Goal: Task Accomplishment & Management: Complete application form

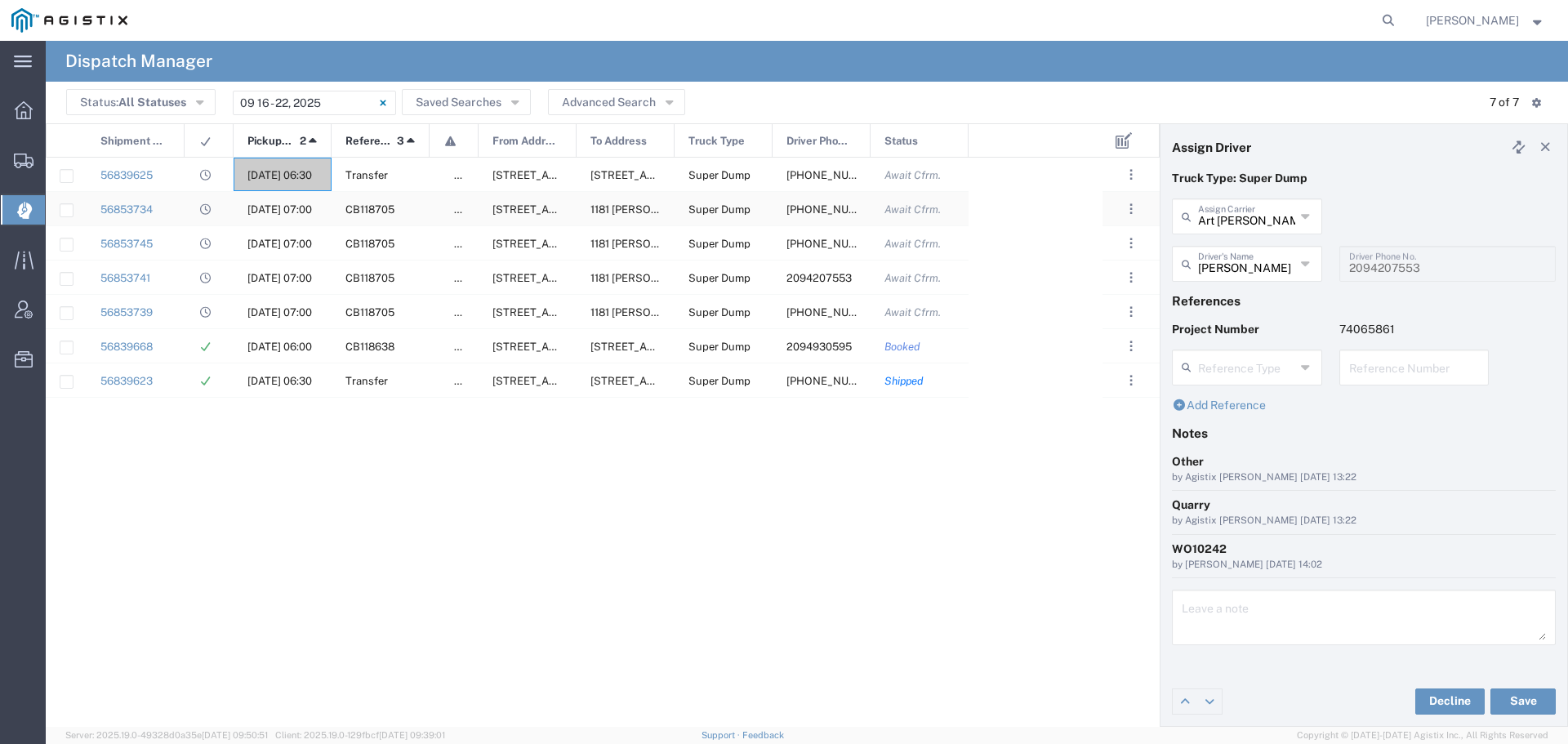
click at [269, 204] on span "[DATE] 07:00" at bounding box center [279, 209] width 64 height 12
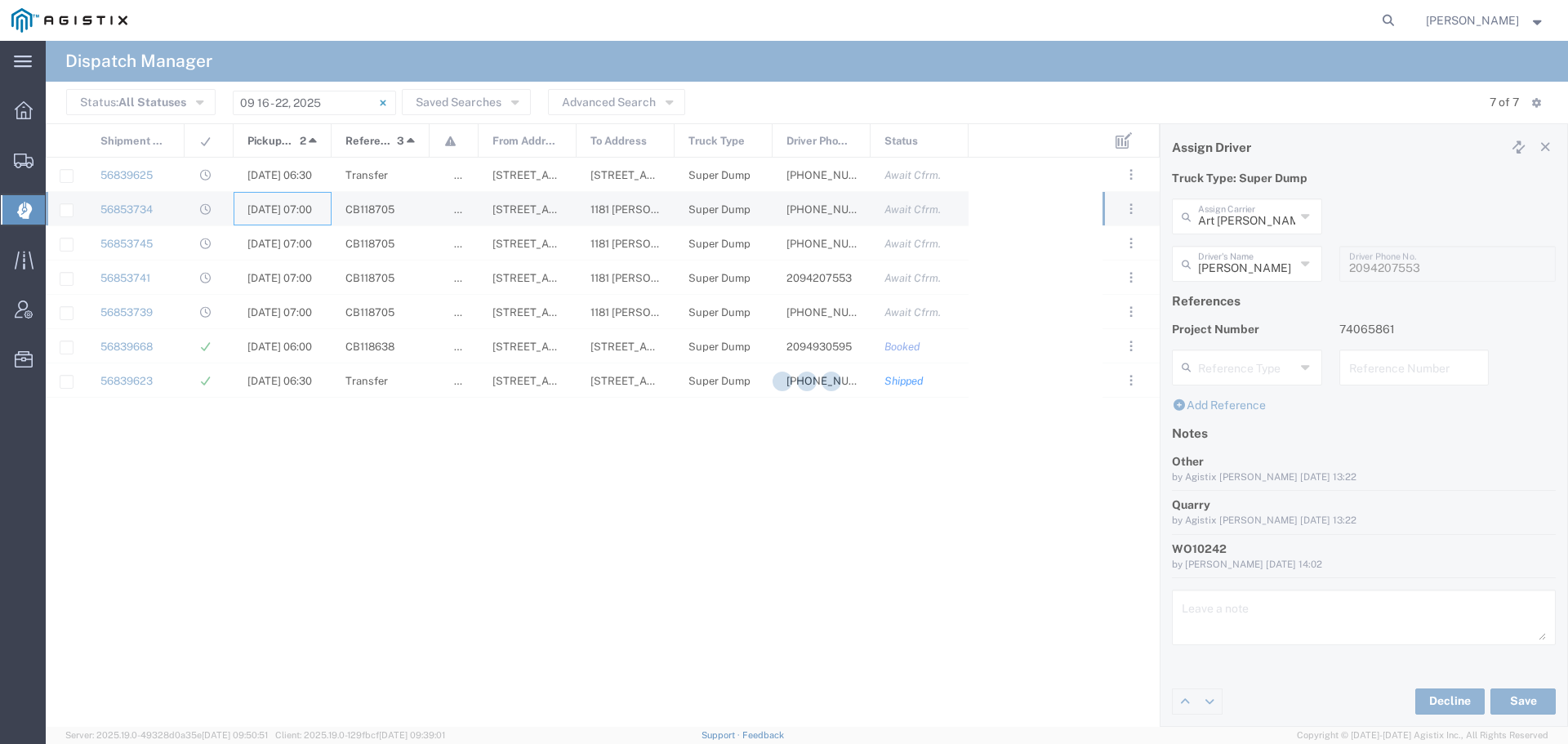
type input "[PERSON_NAME] & Sons"
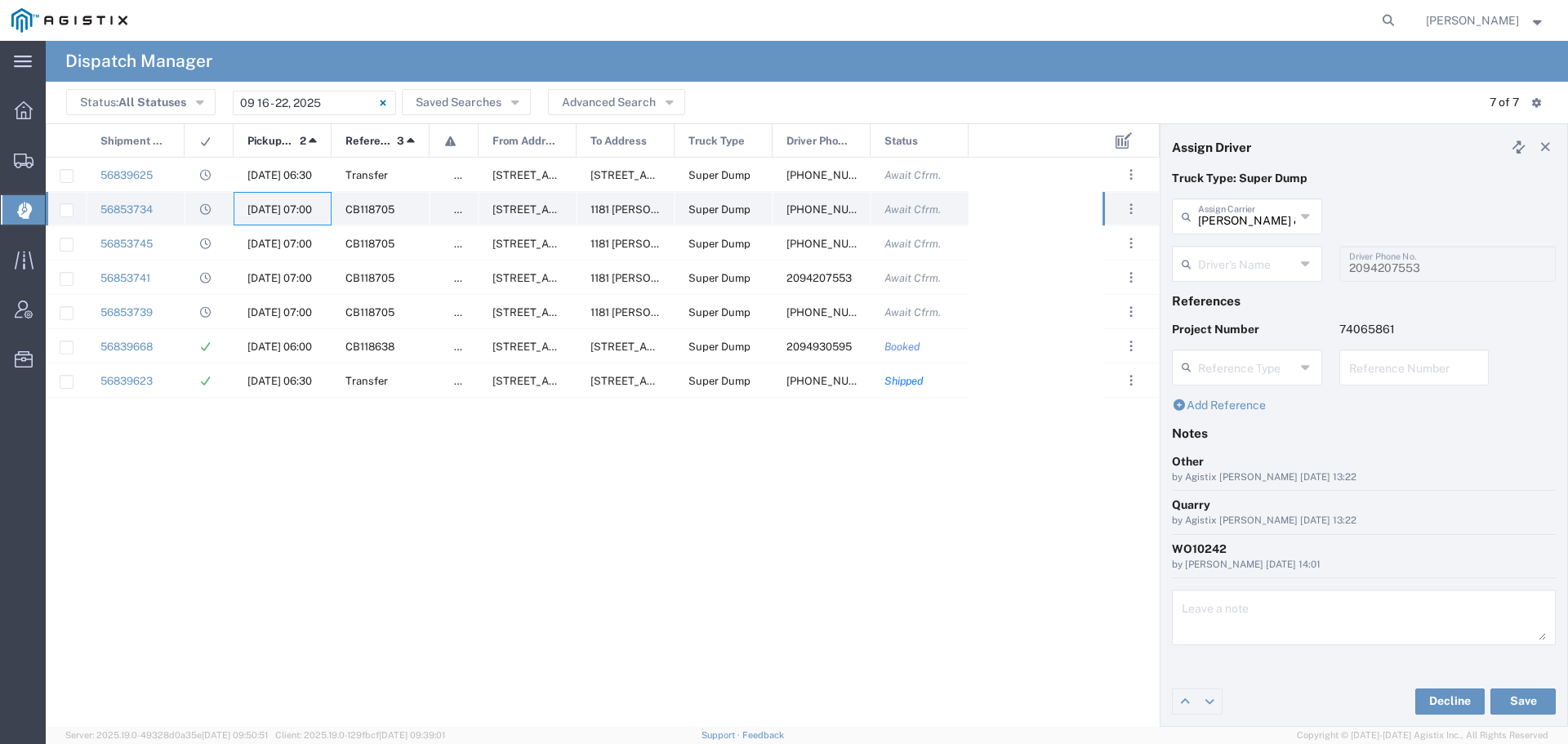
type input "[PERSON_NAME]"
type input "[PHONE_NUMBER]"
click at [1257, 219] on input "text" at bounding box center [1246, 215] width 97 height 29
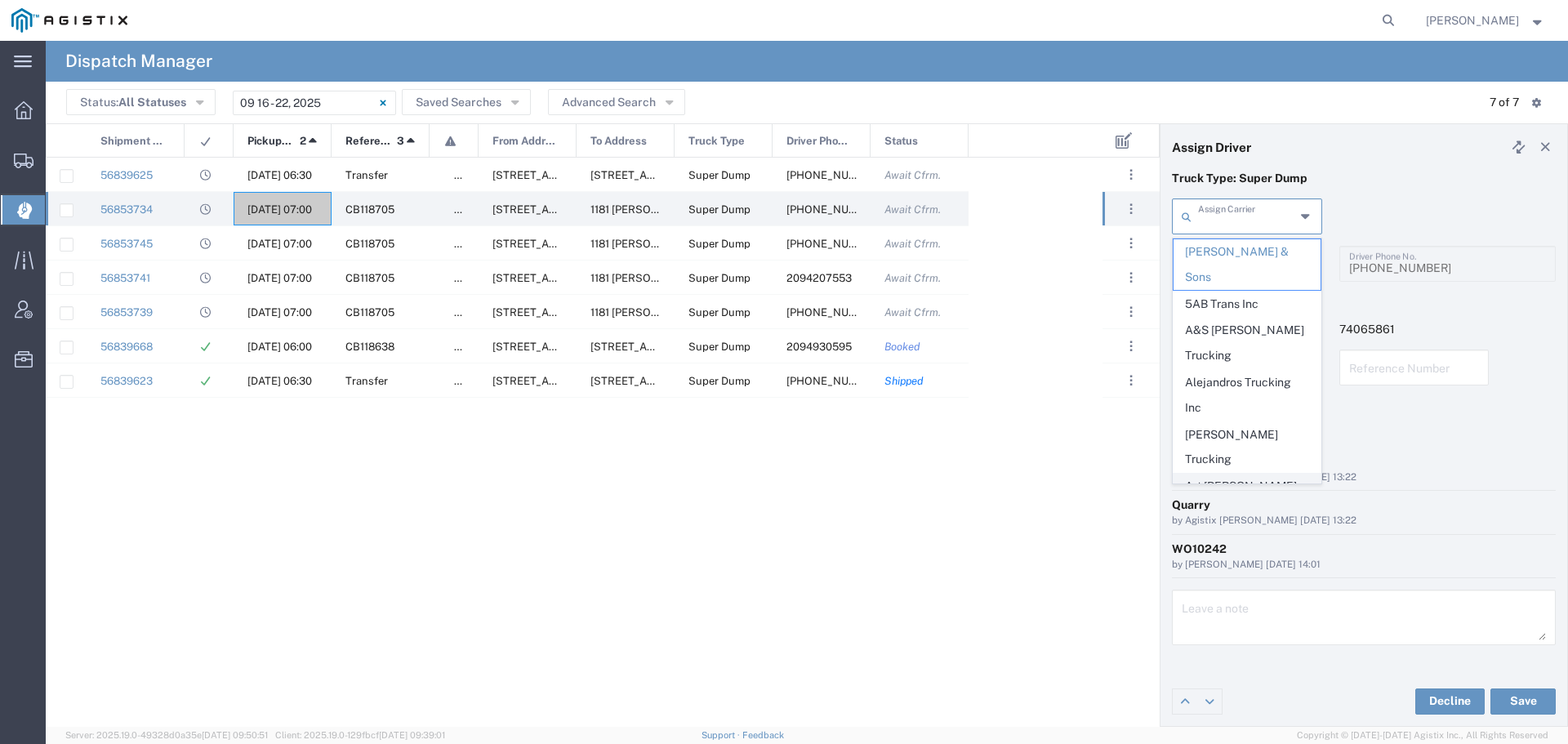
click at [1236, 474] on span "Art [PERSON_NAME] Inc" at bounding box center [1247, 499] width 147 height 51
type input "Art [PERSON_NAME] Inc"
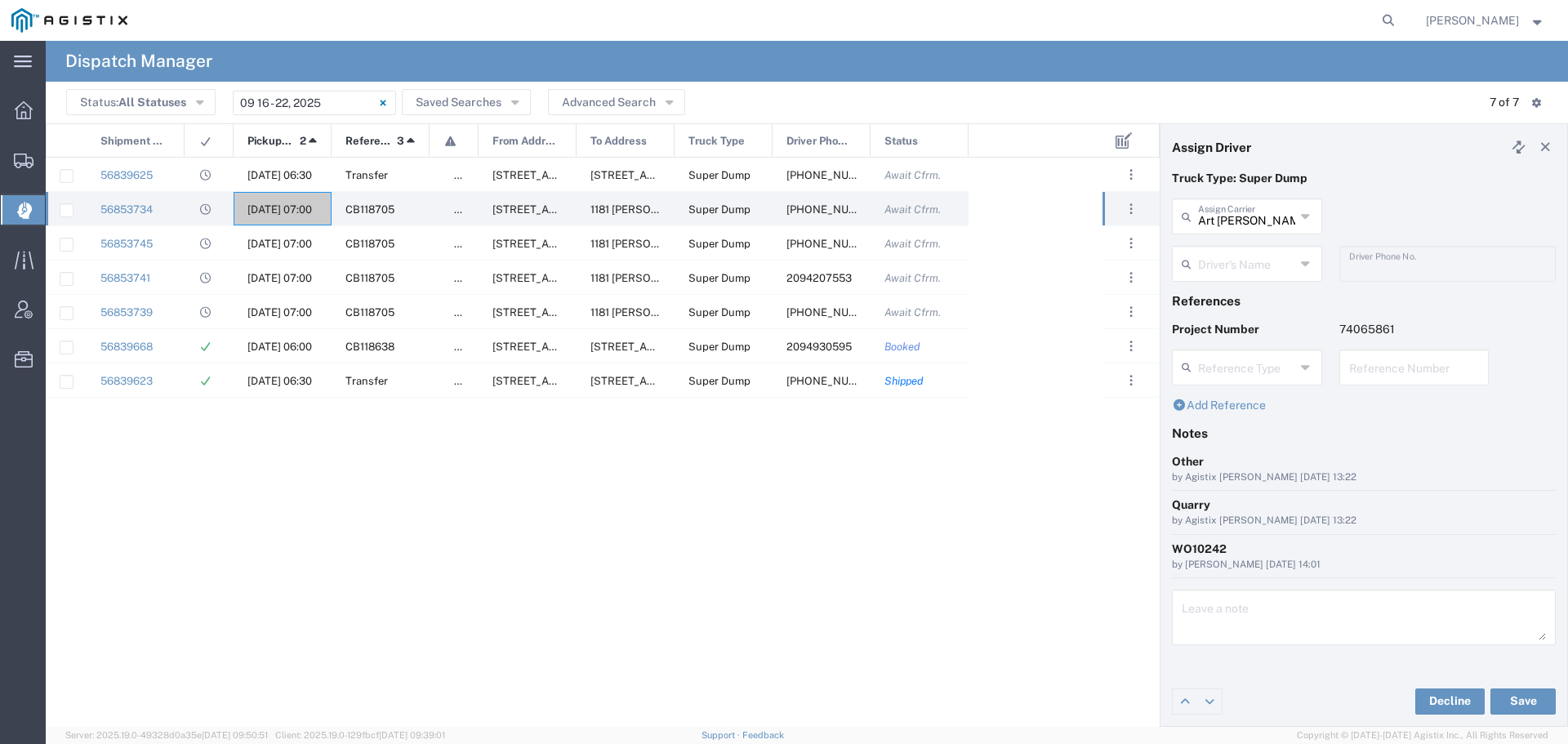
click at [1275, 273] on input "text" at bounding box center [1246, 262] width 97 height 29
click at [1251, 323] on span "[PERSON_NAME]" at bounding box center [1247, 327] width 147 height 25
type input "[PERSON_NAME]"
type input "[PHONE_NUMBER]"
click at [1524, 693] on button "Save" at bounding box center [1522, 702] width 65 height 26
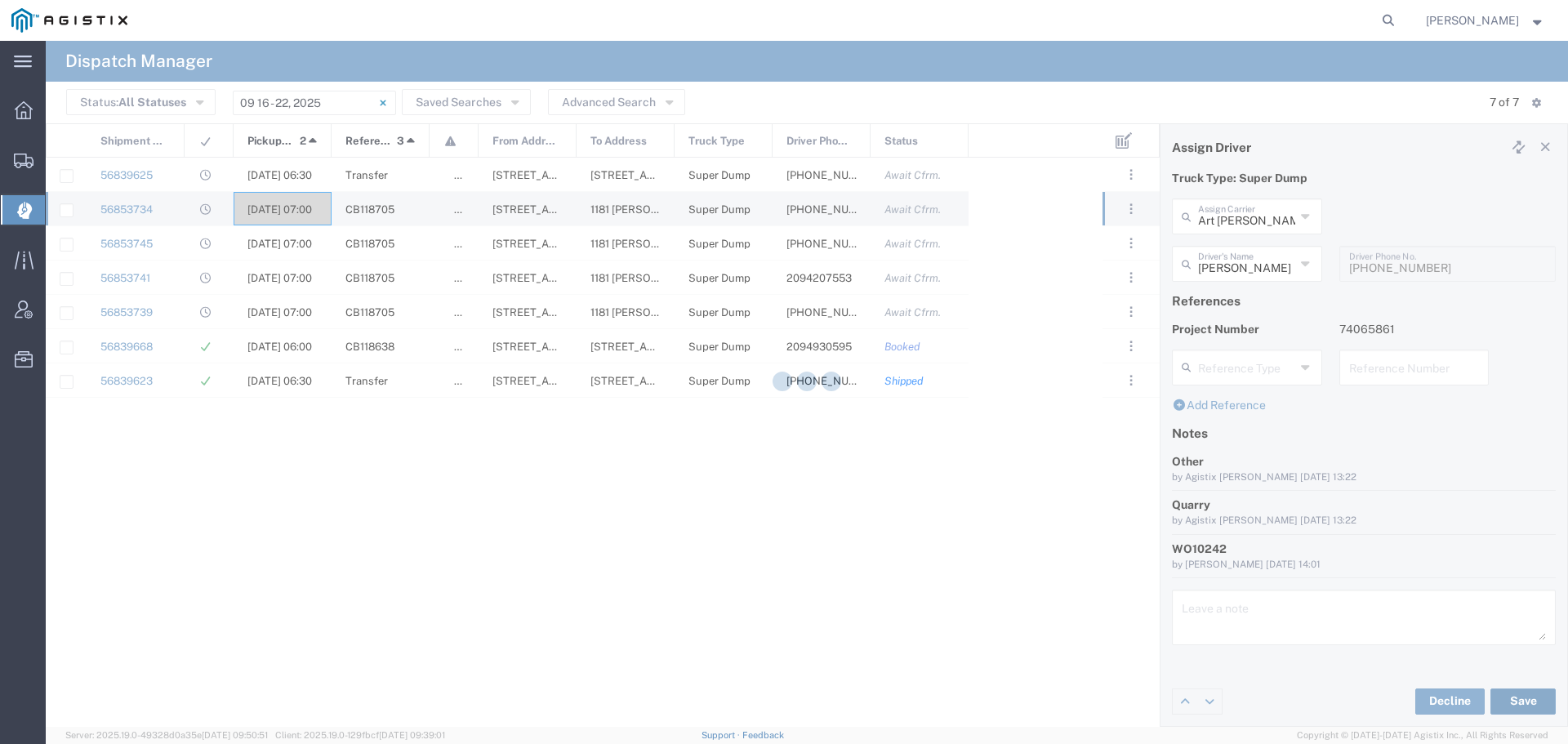
type input "Art [PERSON_NAME] Inc"
type input "[PERSON_NAME]"
